Goal: Find specific page/section: Find specific page/section

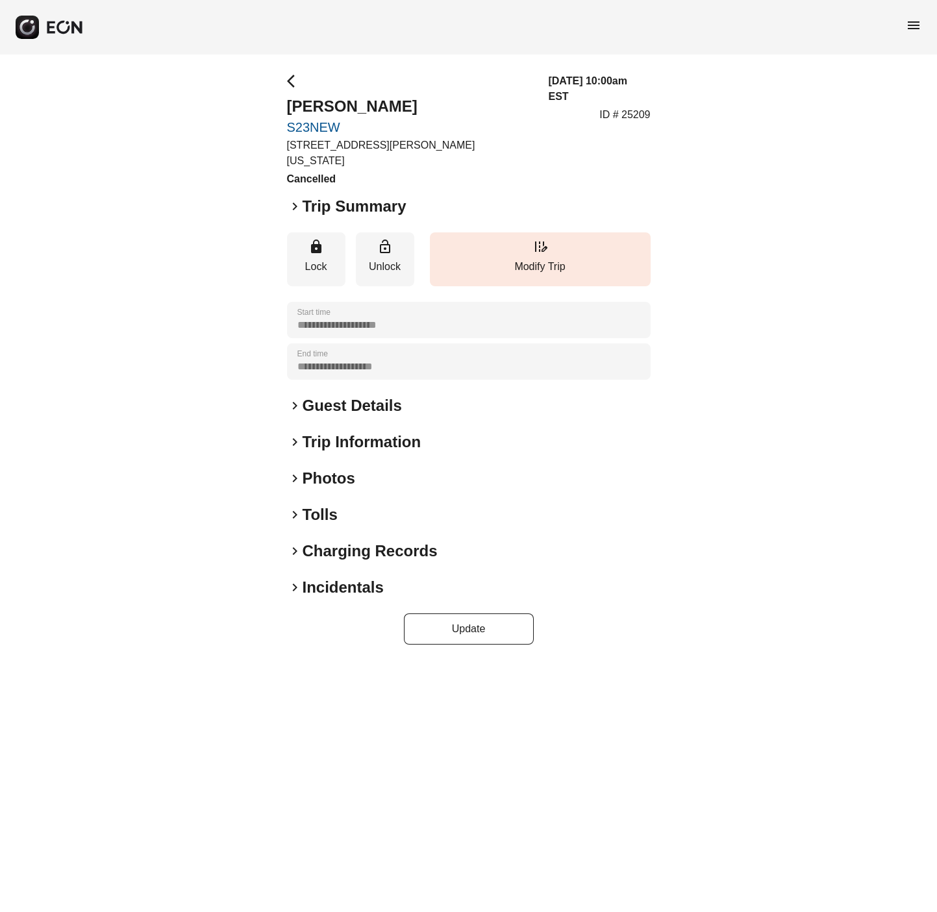
click at [912, 22] on span "menu" at bounding box center [914, 26] width 16 height 16
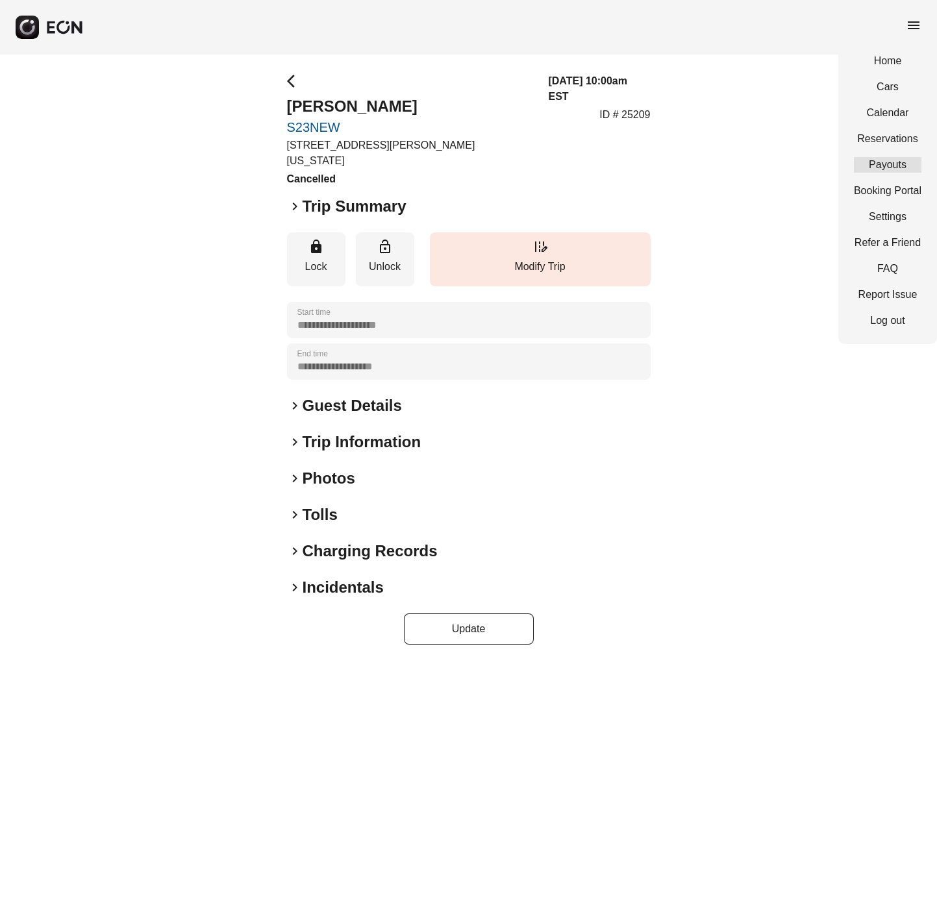
click at [888, 169] on link "Payouts" at bounding box center [888, 165] width 68 height 16
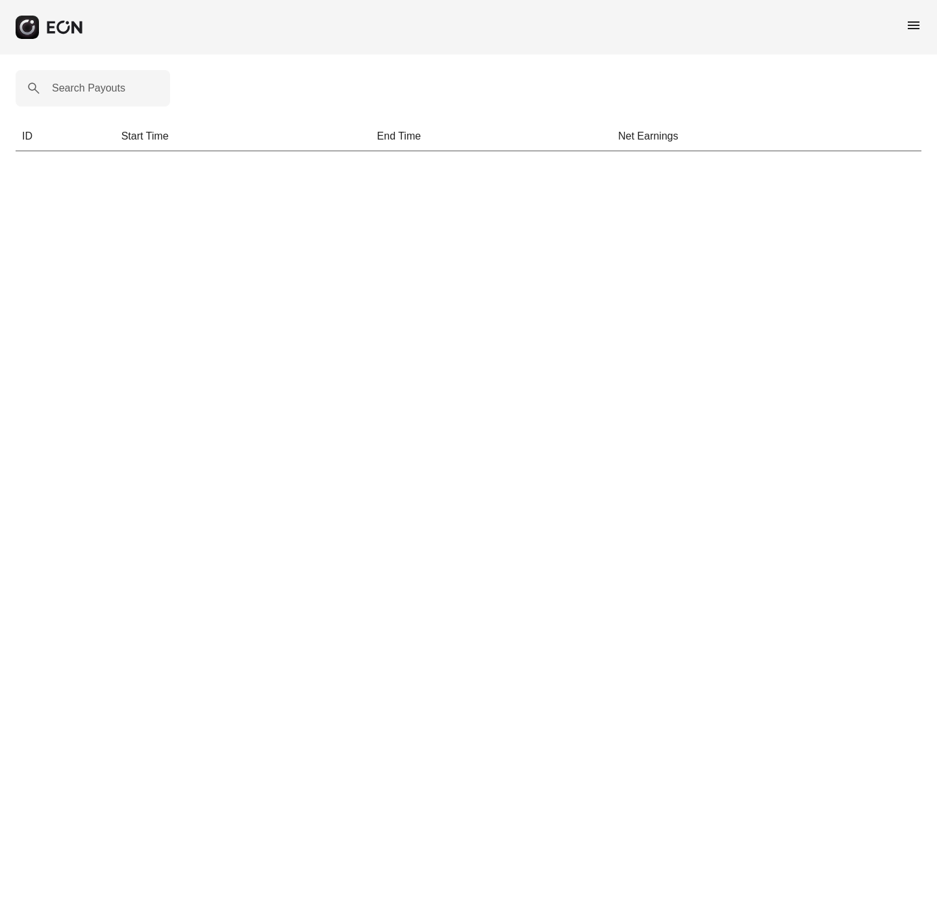
click at [911, 27] on span "menu" at bounding box center [914, 26] width 16 height 16
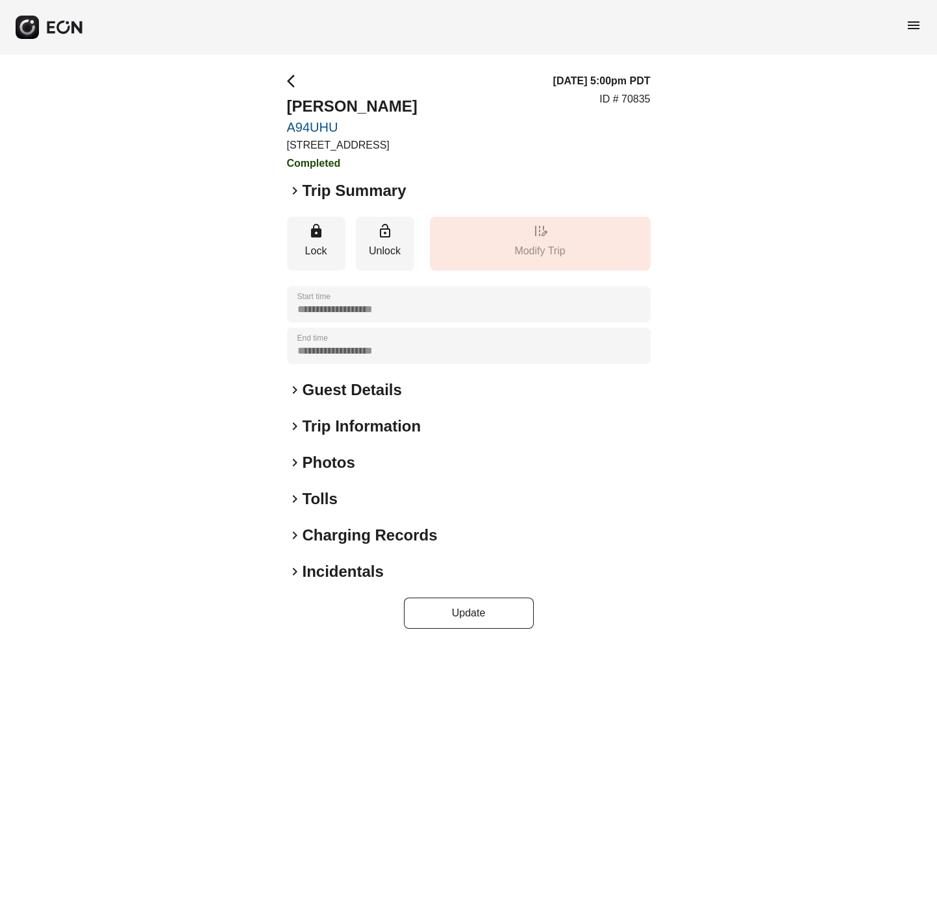
click at [295, 571] on span "keyboard_arrow_right" at bounding box center [295, 572] width 16 height 16
